Goal: Information Seeking & Learning: Learn about a topic

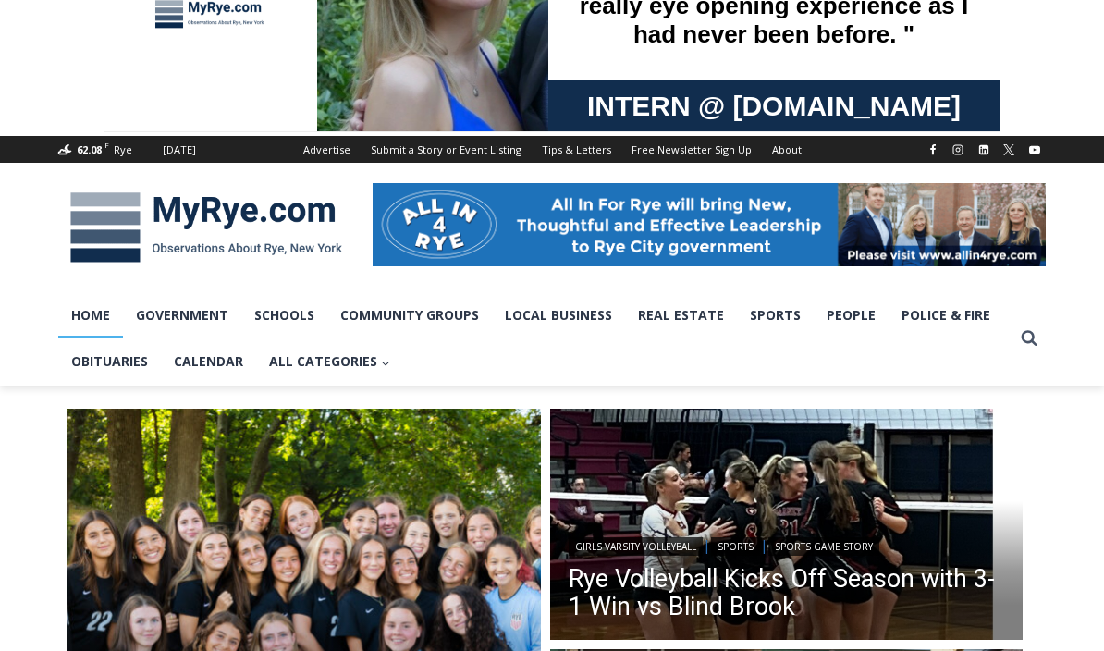
scroll to position [114, 0]
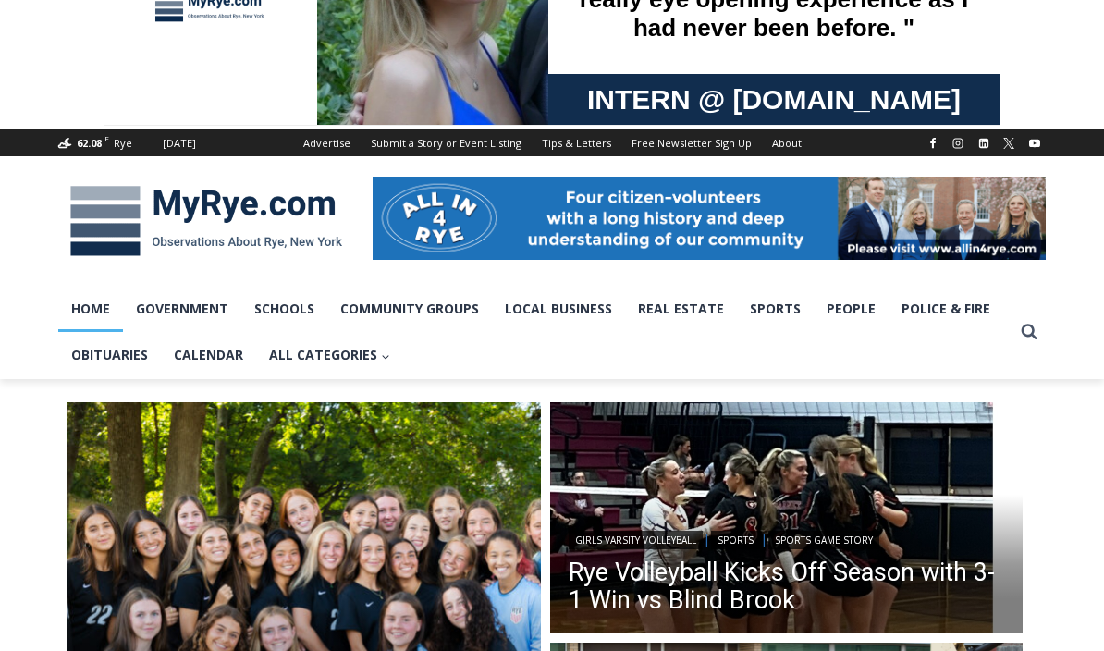
click at [533, 525] on img "Read More Girls Soccer Shuts Out Eastchester in 0-0 Draw" at bounding box center [304, 639] width 473 height 473
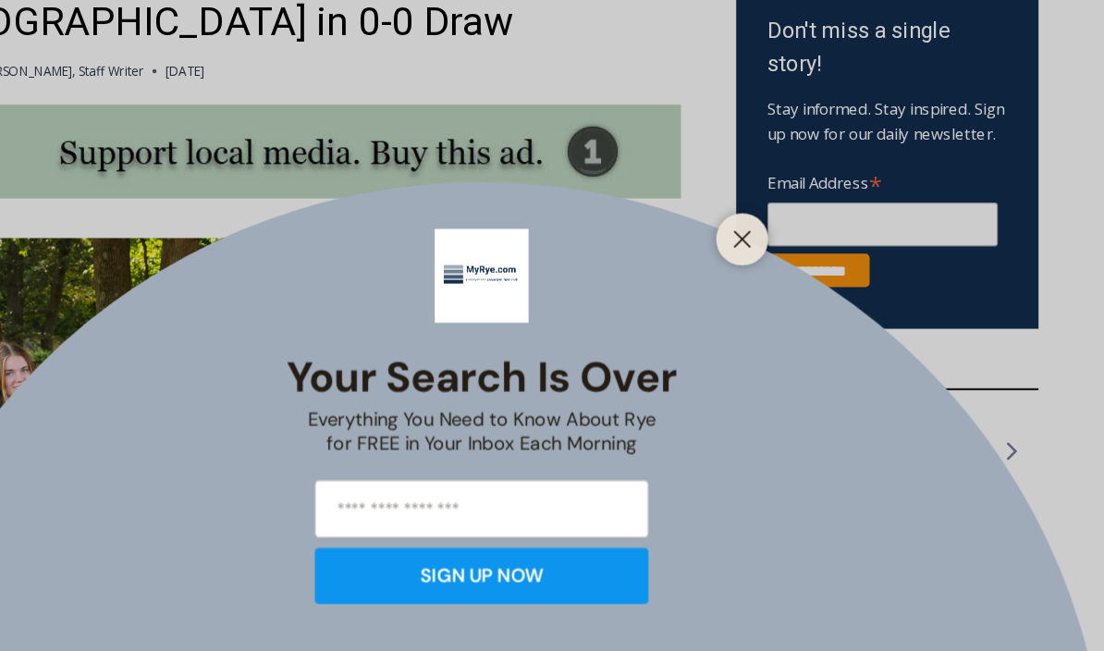
click at [378, 264] on div "Your Search is Over Everything You Need to Know About Rye for FREE in Your Inbo…" at bounding box center [552, 443] width 348 height 361
click at [777, 279] on line "Close" at bounding box center [783, 285] width 13 height 13
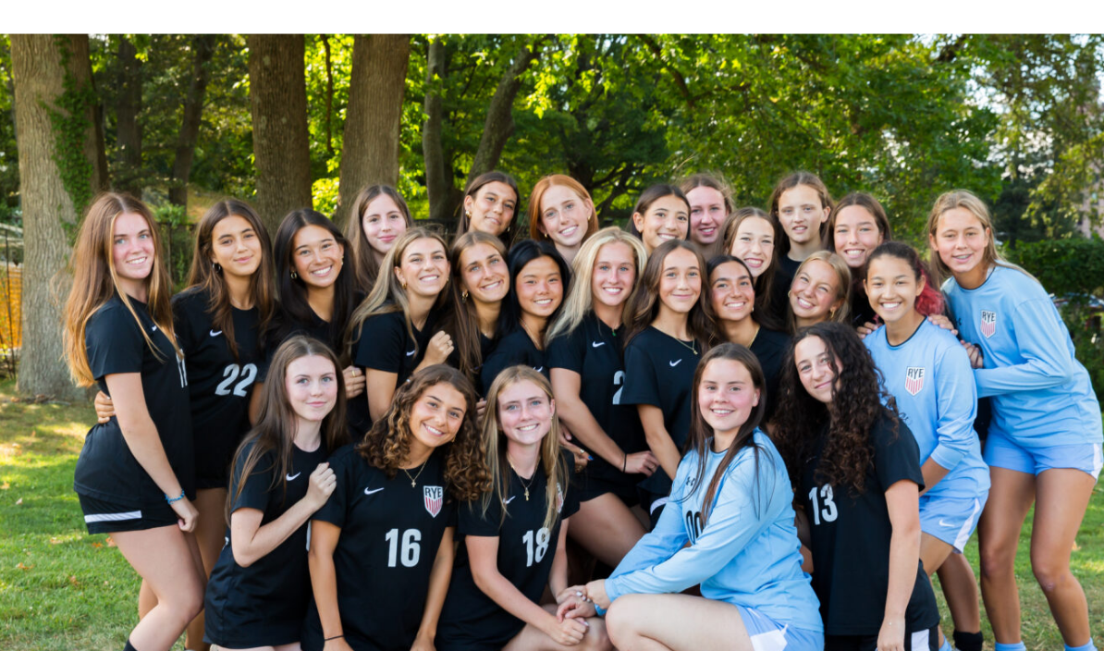
scroll to position [722, 0]
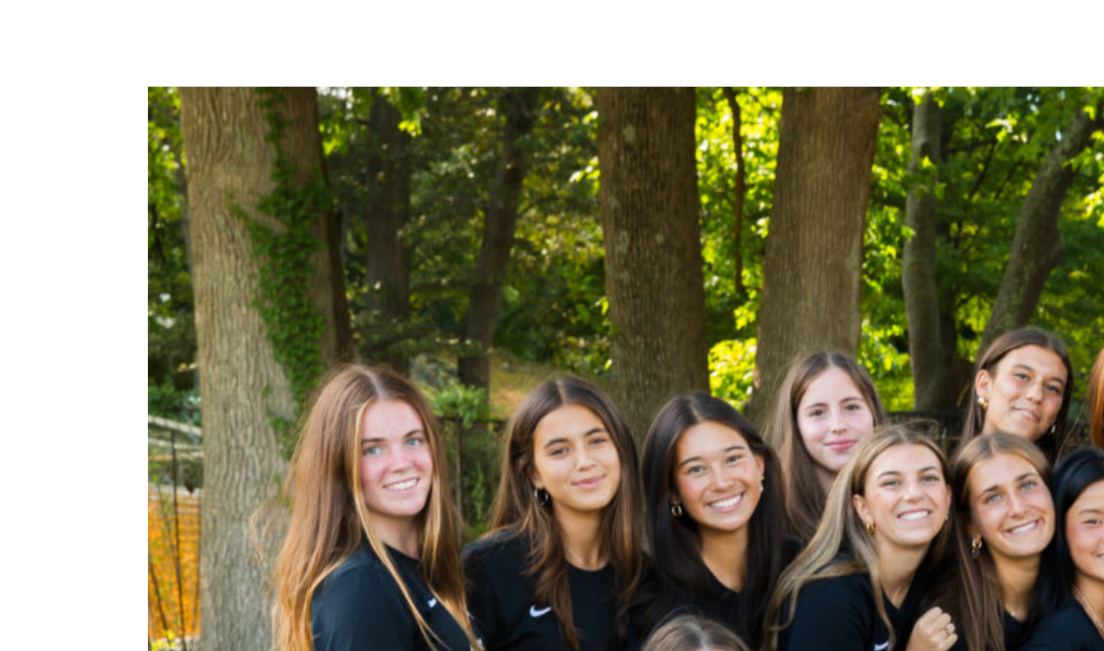
click at [58, 239] on img at bounding box center [393, 463] width 670 height 448
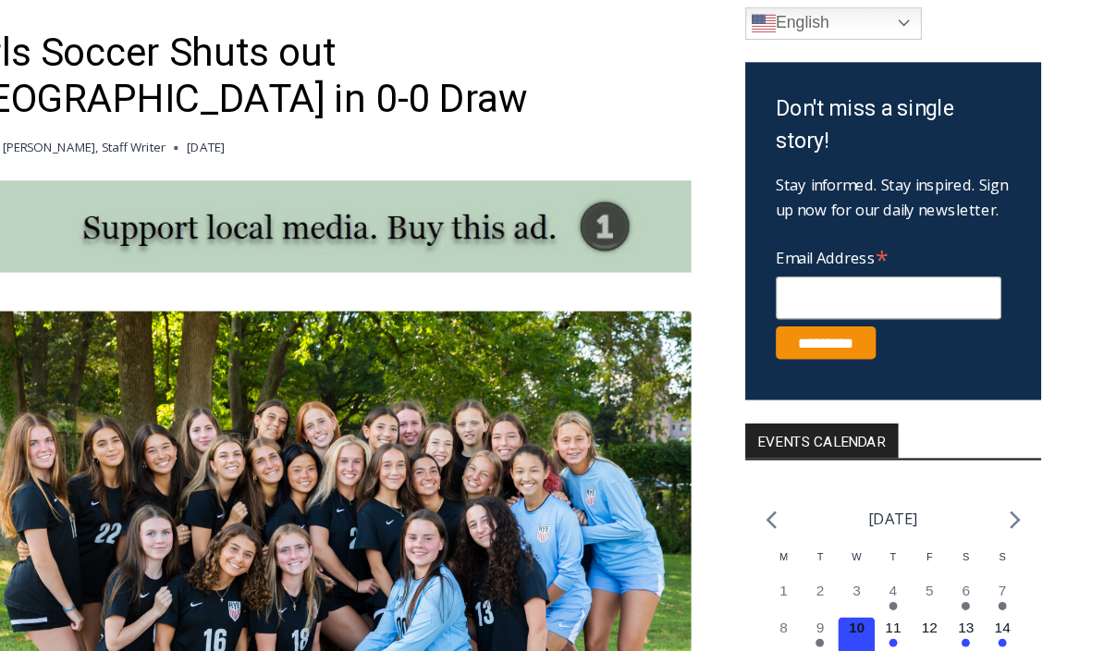
click at [330, 469] on img at bounding box center [393, 506] width 670 height 448
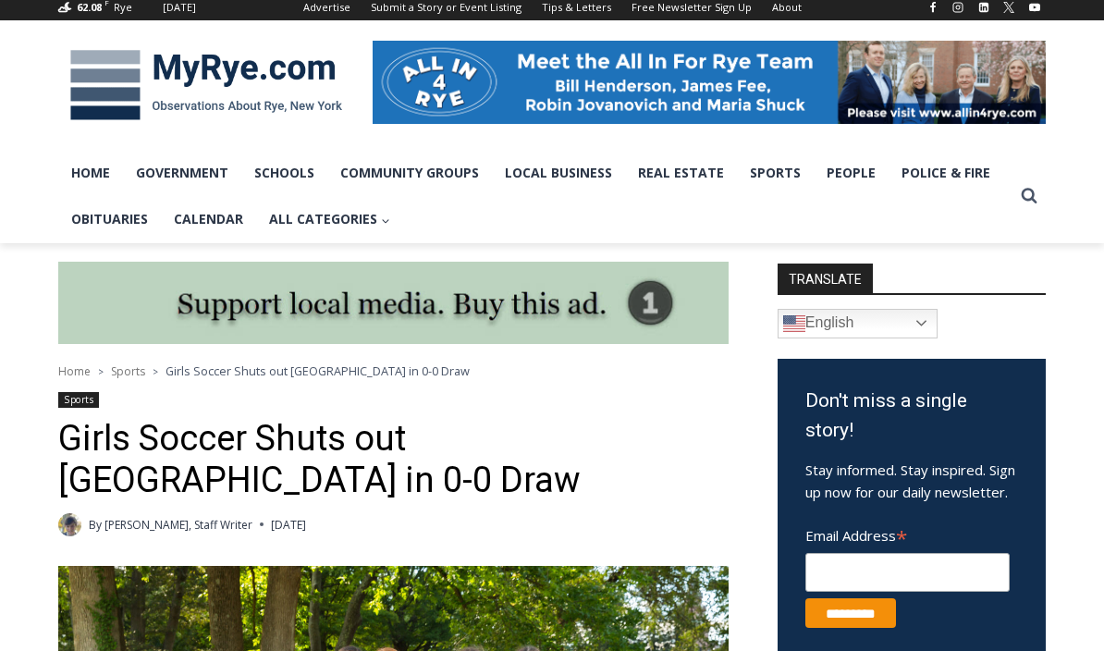
scroll to position [244, 0]
